Goal: Task Accomplishment & Management: Use online tool/utility

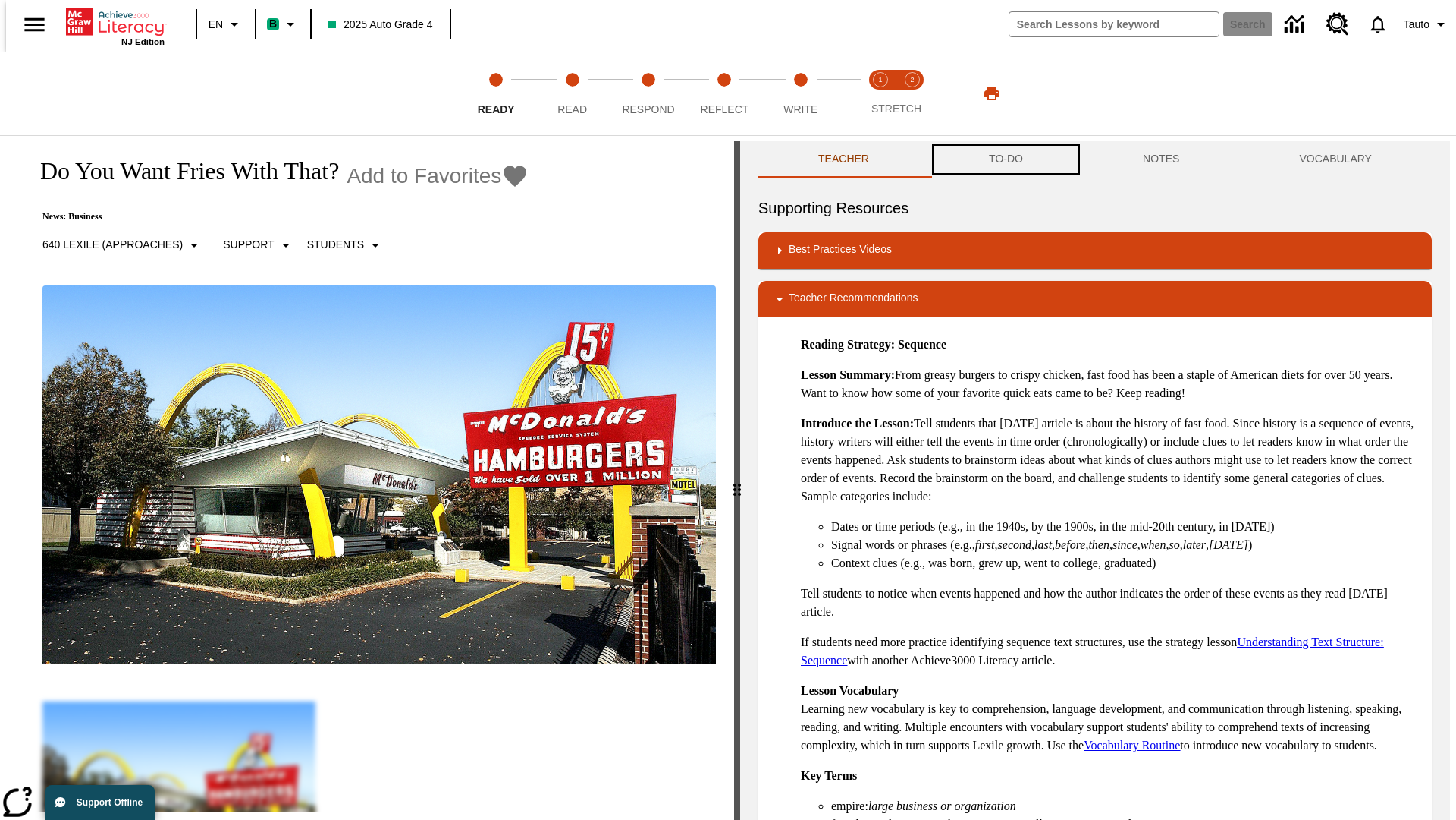
click at [1005, 160] on button "TO-DO" at bounding box center [1006, 159] width 154 height 36
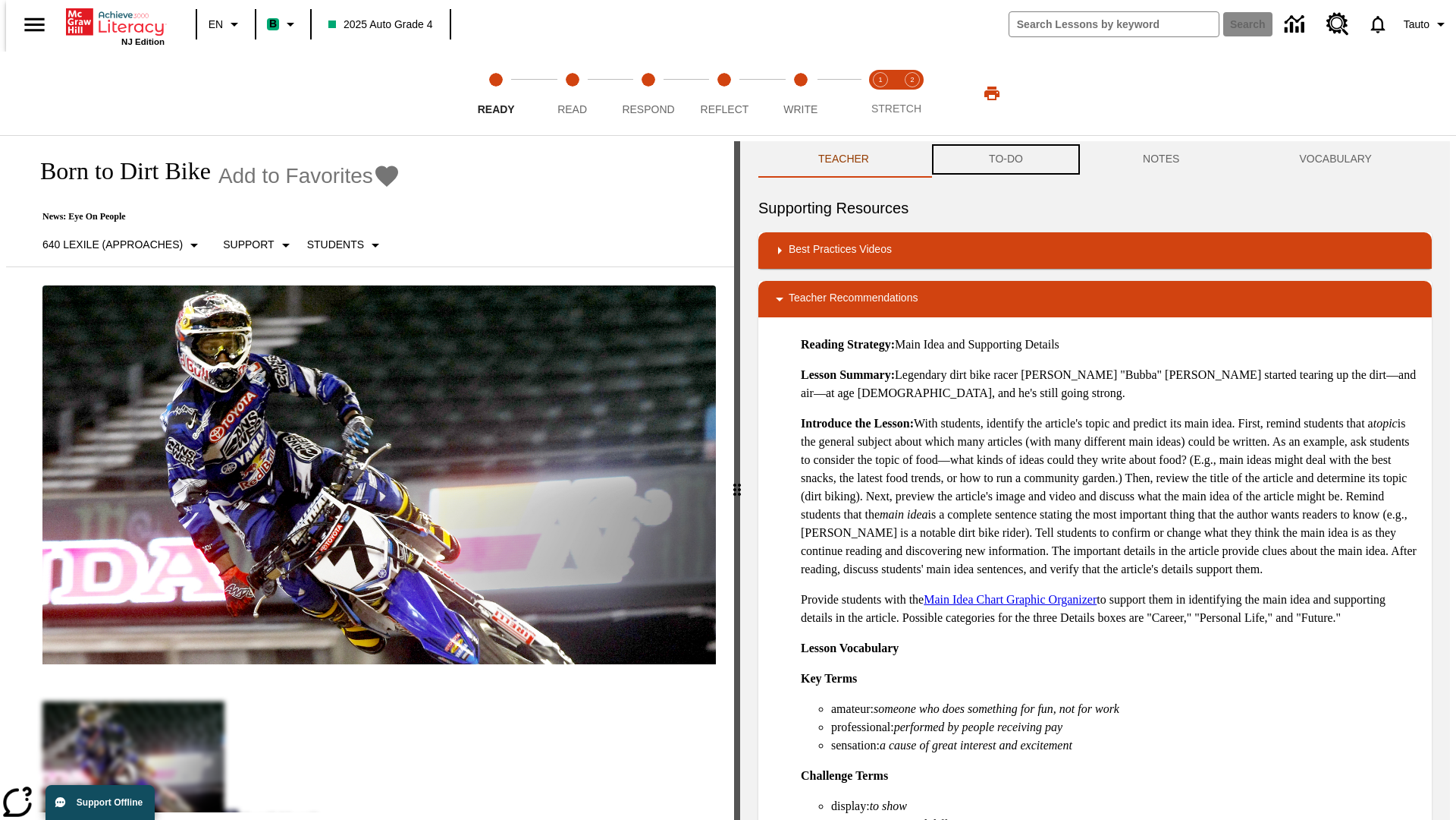
click at [1005, 160] on button "TO-DO" at bounding box center [1006, 159] width 154 height 36
